Goal: Navigation & Orientation: Find specific page/section

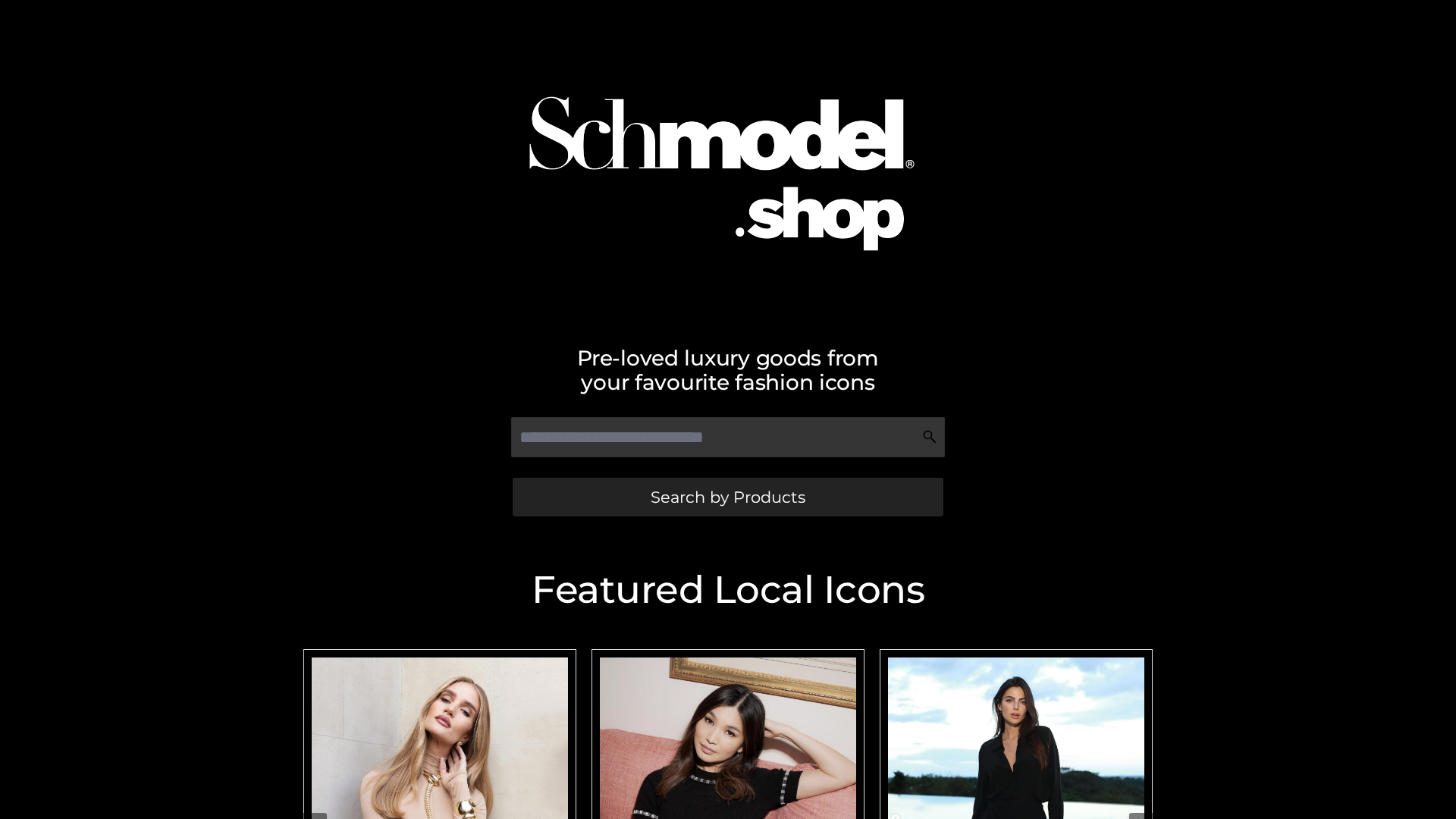
click at [727, 497] on span "Search by Products" at bounding box center [728, 498] width 155 height 16
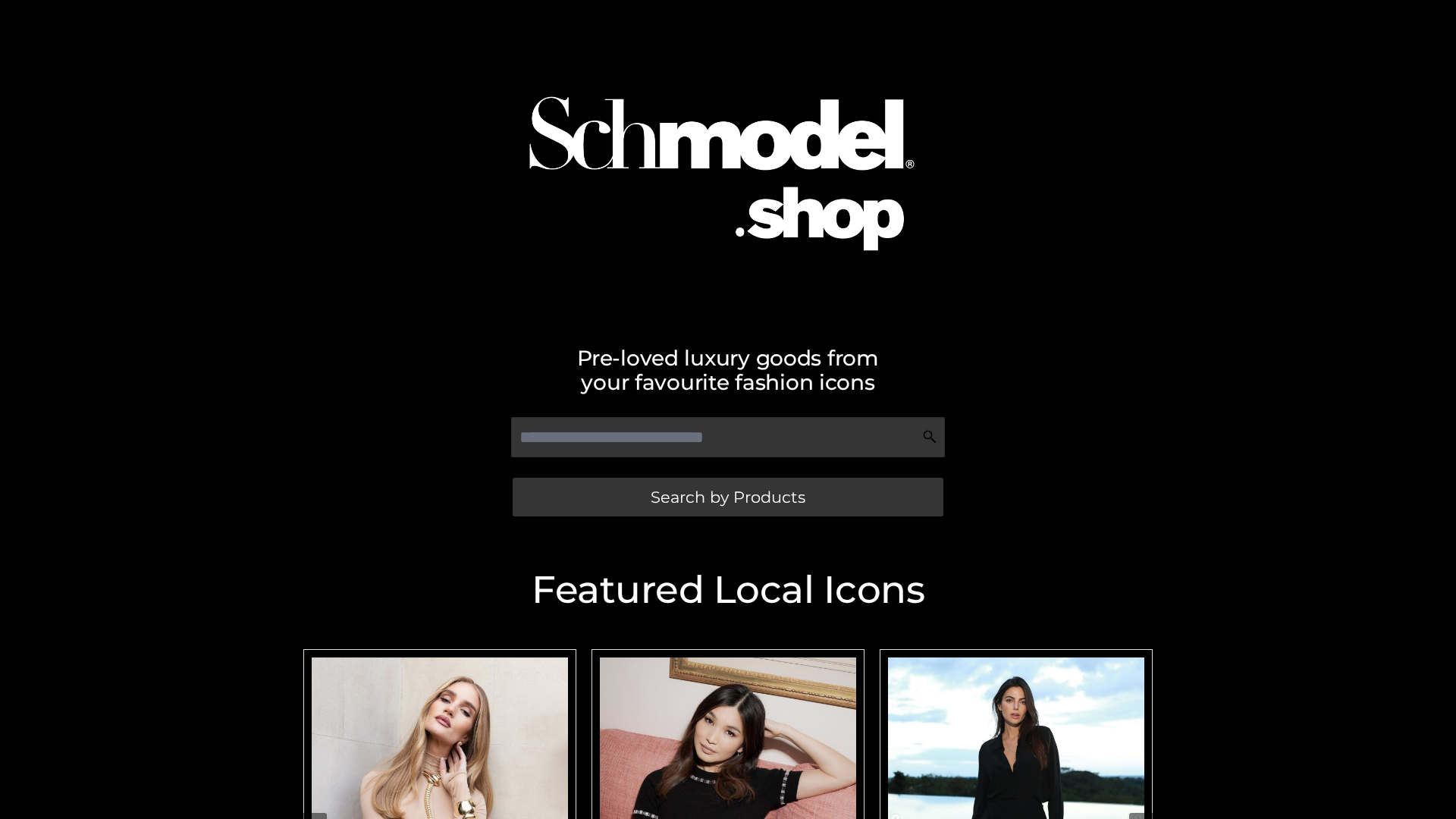
click at [727, 497] on span "Search by Products" at bounding box center [728, 498] width 155 height 16
